Goal: Find specific page/section: Find specific page/section

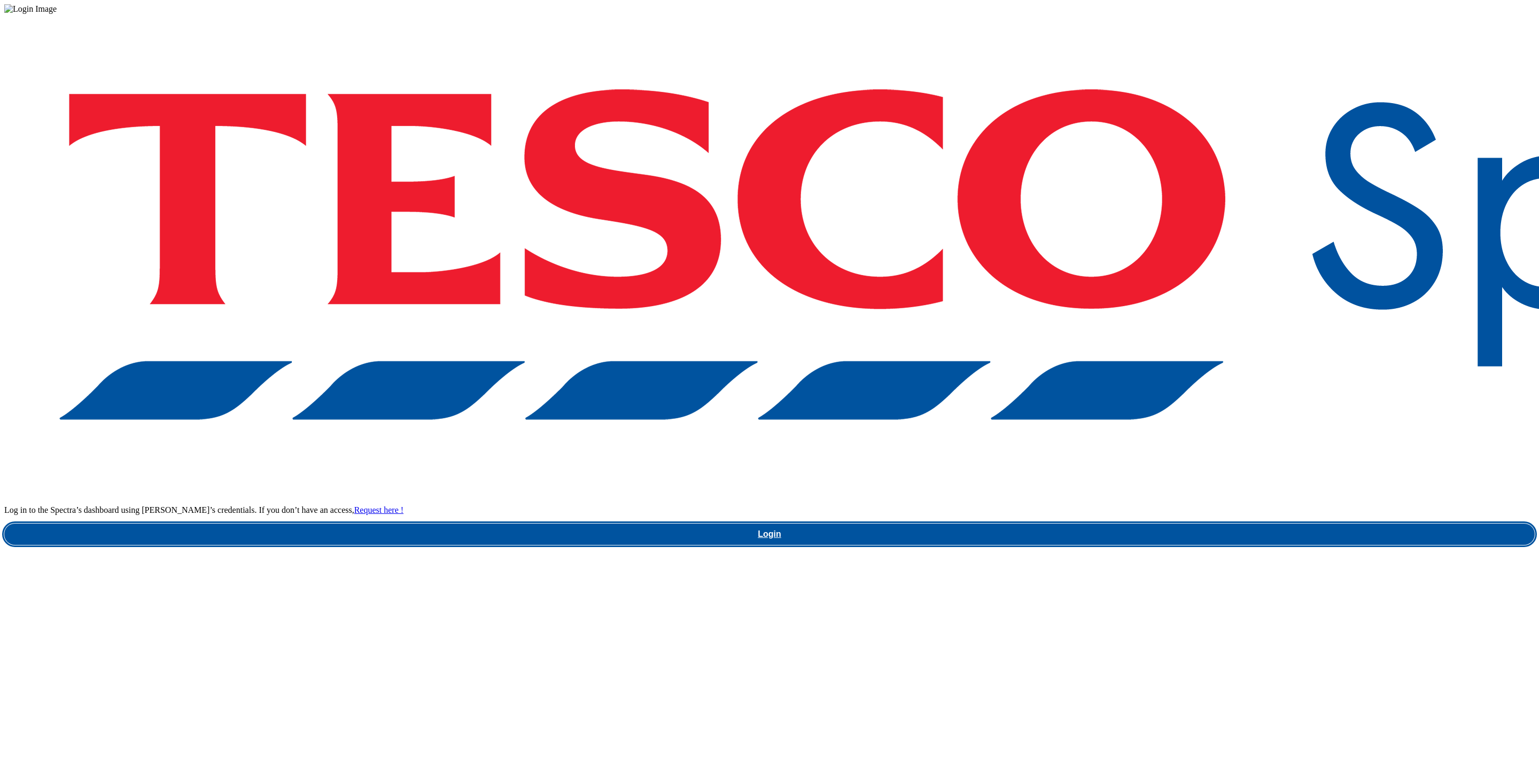
click at [1110, 524] on link "Login" at bounding box center [769, 534] width 1530 height 21
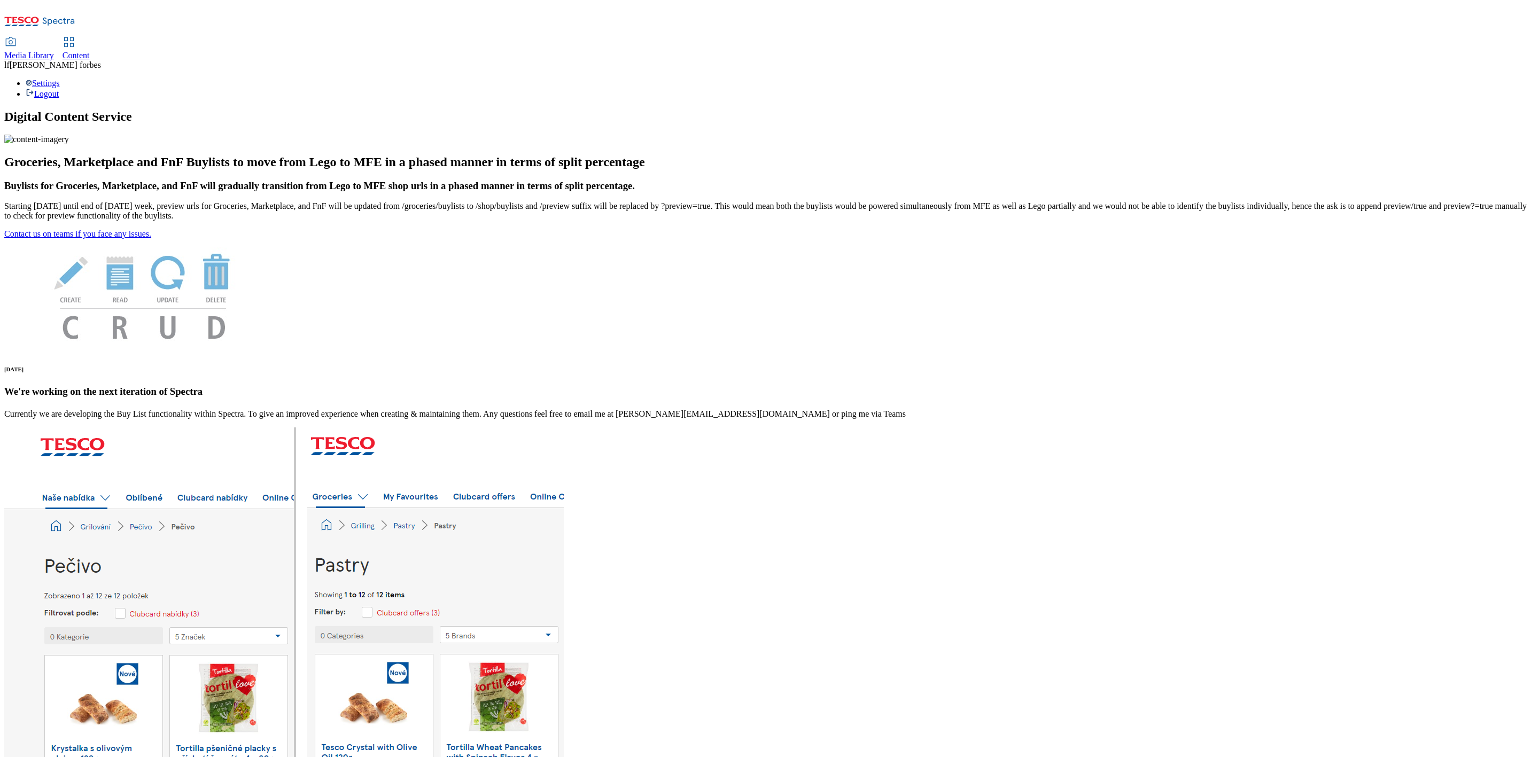
click at [17, 36] on icon at bounding box center [10, 42] width 13 height 13
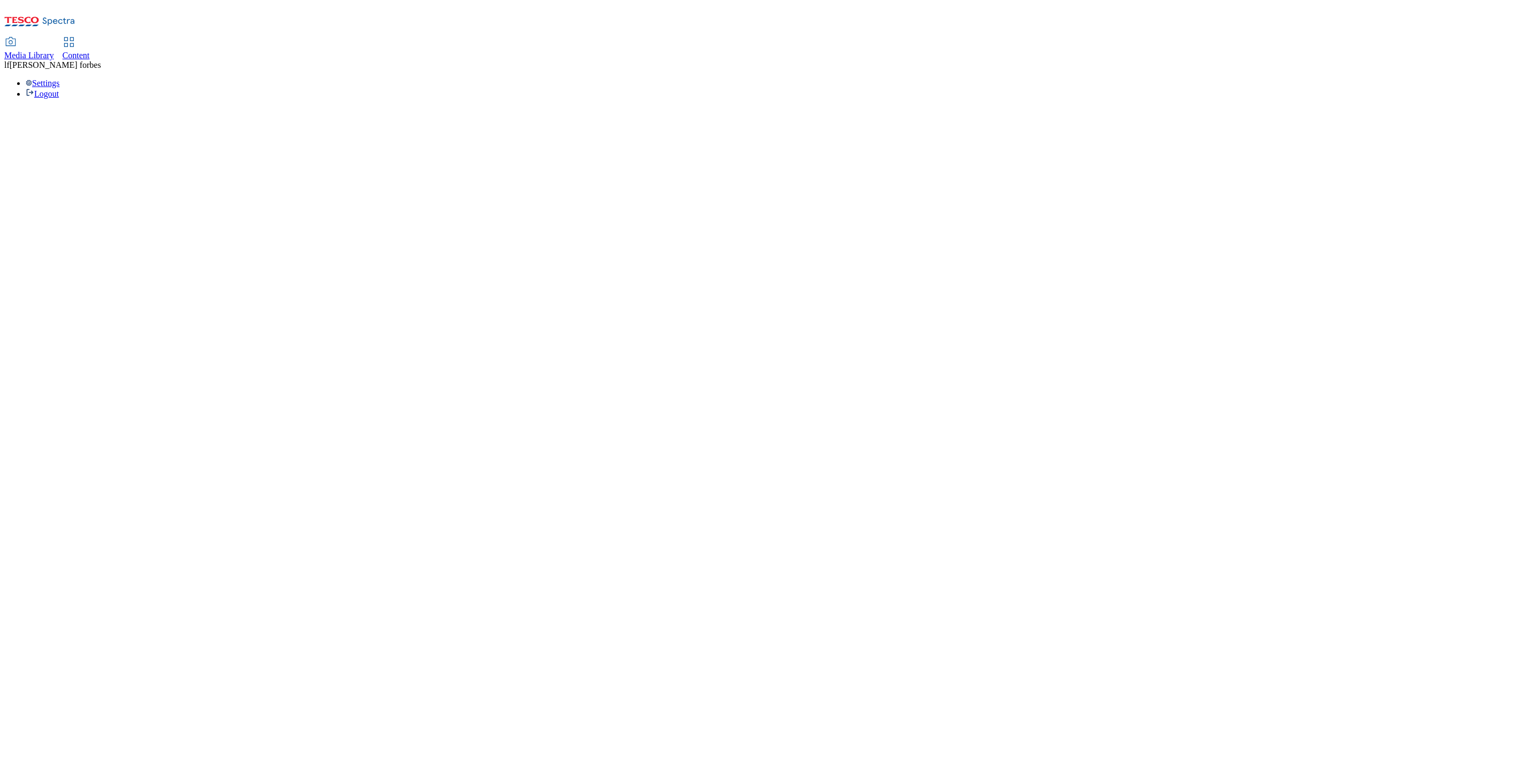
select select "flare-ghs-mktg"
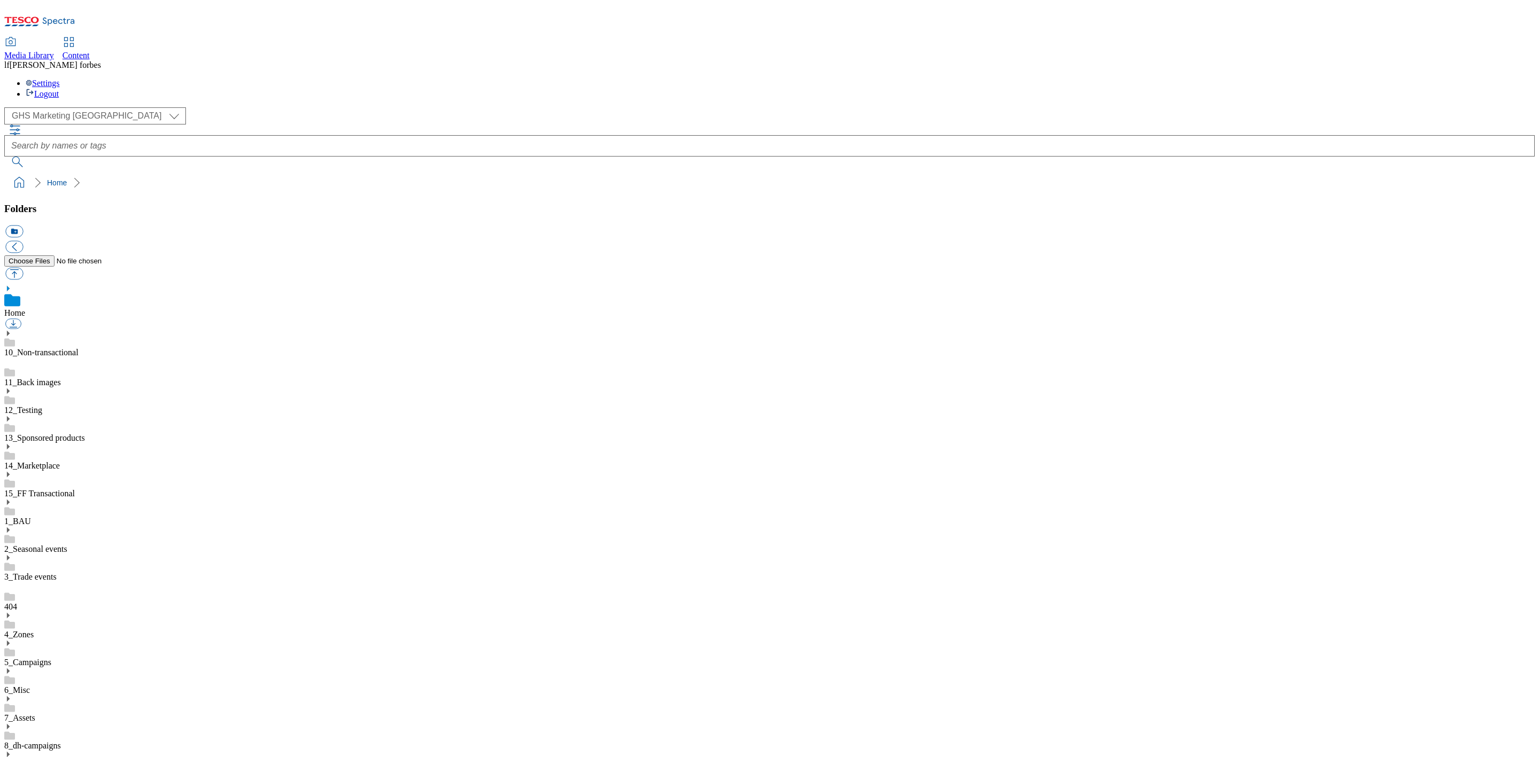
scroll to position [2, 0]
click at [12, 499] on icon at bounding box center [7, 502] width 7 height 7
click at [12, 723] on icon at bounding box center [7, 726] width 7 height 7
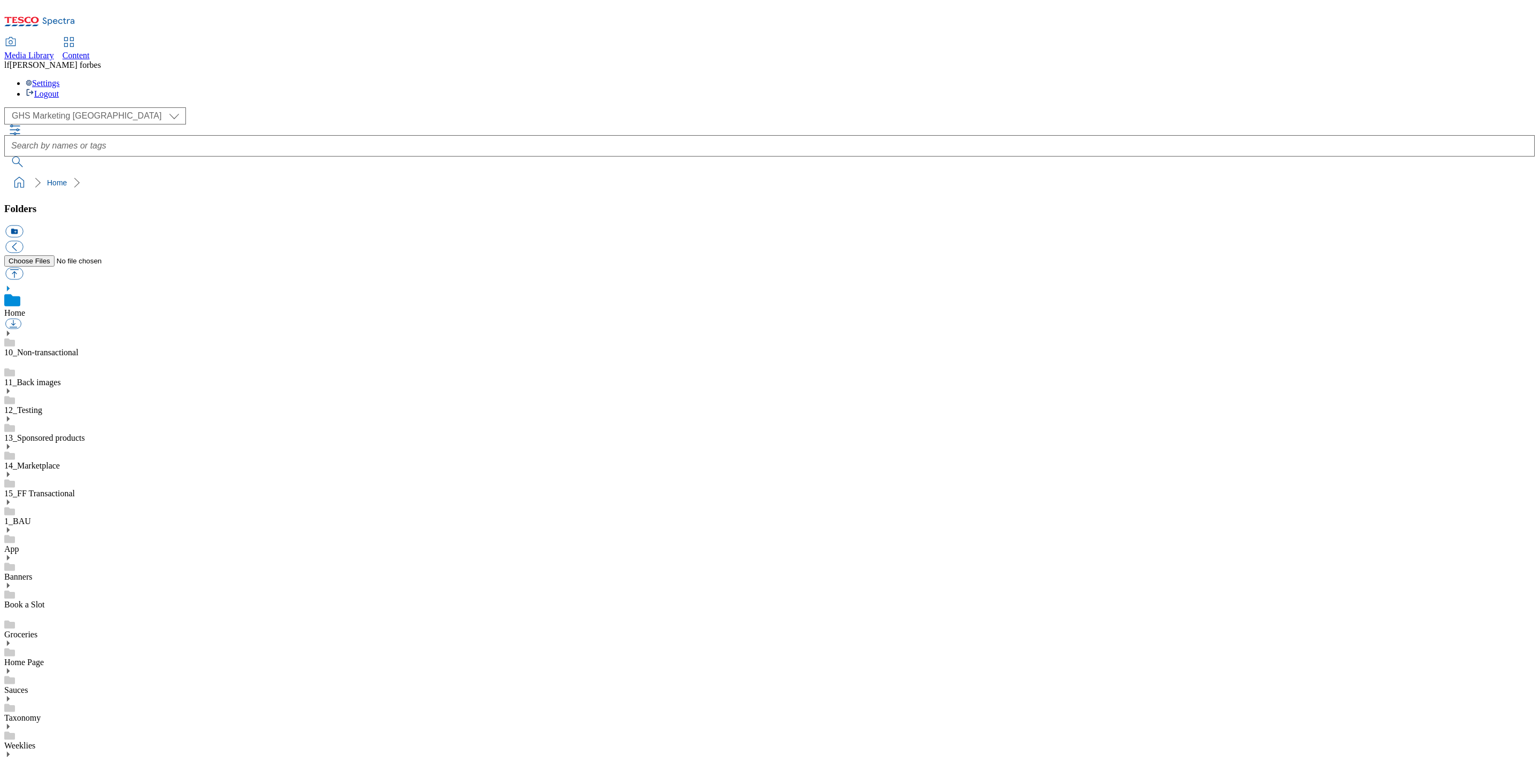
scroll to position [721, 0]
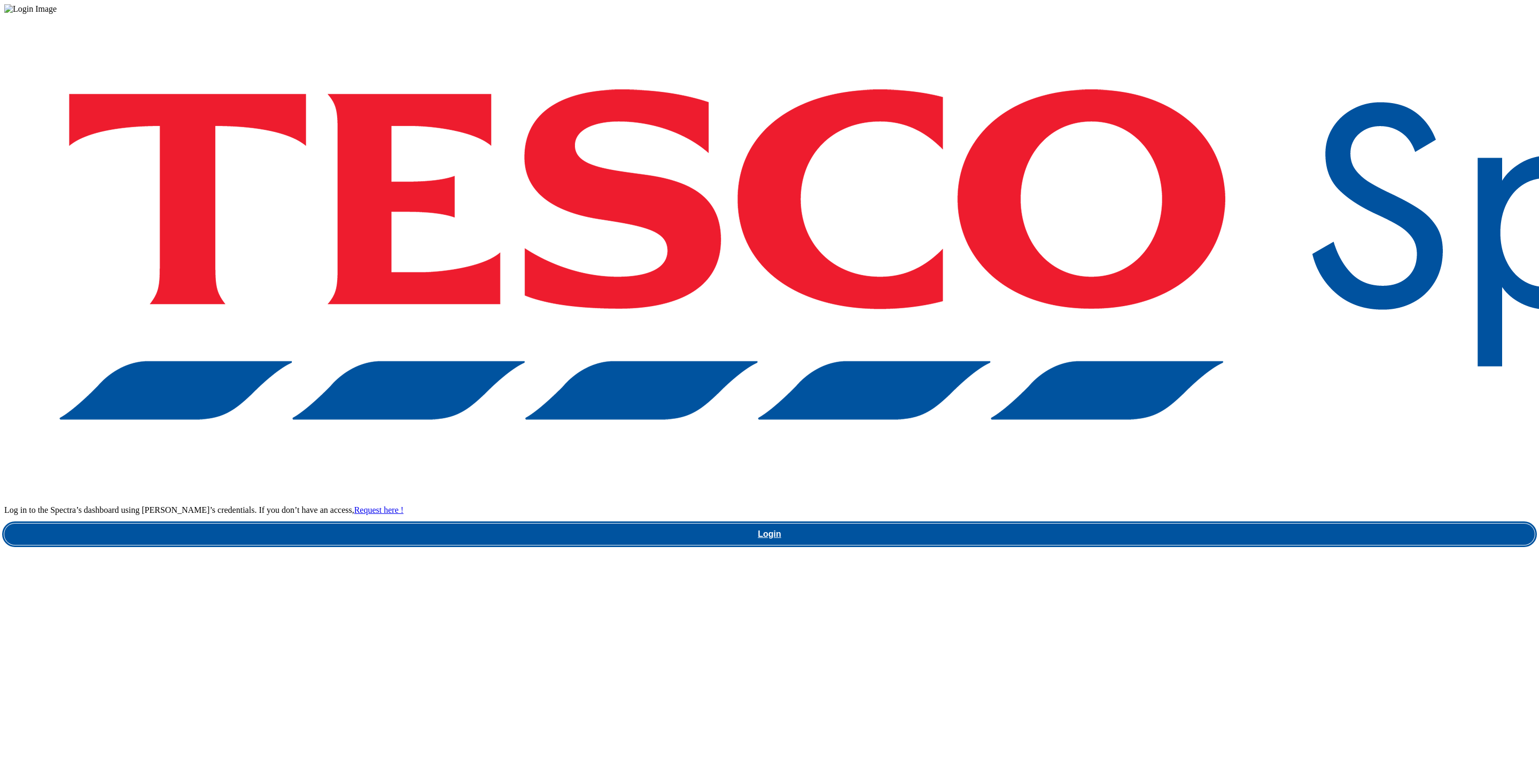
click at [1155, 524] on link "Login" at bounding box center [769, 534] width 1530 height 21
